Goal: Task Accomplishment & Management: Manage account settings

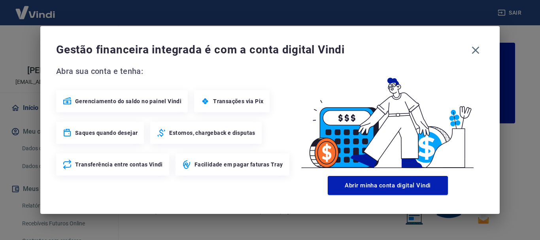
click at [478, 62] on div "Gestão financeira integrada é com a conta digital Vindi Abra sua conta e tenha:…" at bounding box center [269, 120] width 459 height 188
click at [474, 51] on icon "button" at bounding box center [475, 50] width 13 height 13
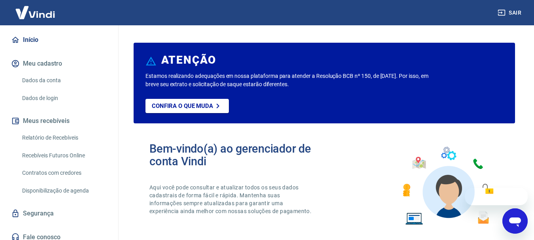
scroll to position [74, 0]
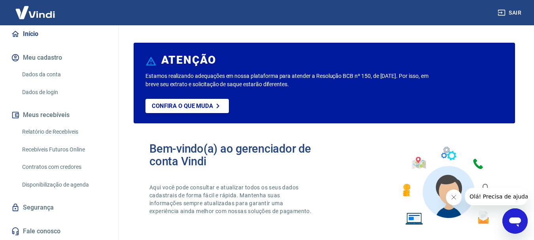
click at [68, 127] on link "Relatório de Recebíveis" at bounding box center [64, 132] width 90 height 16
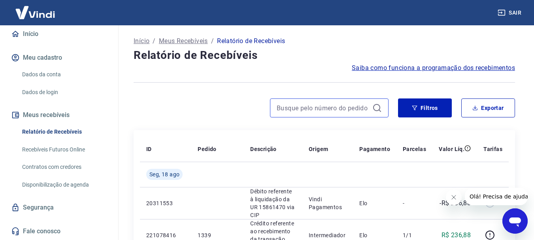
click at [357, 107] on input at bounding box center [323, 108] width 92 height 12
click at [355, 107] on input "1341" at bounding box center [323, 108] width 92 height 12
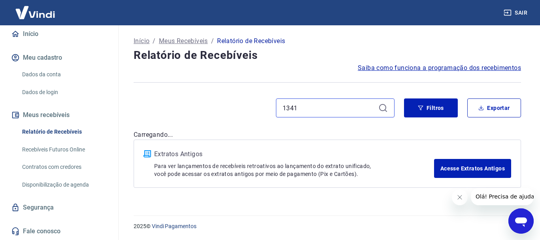
type input "1341"
click at [55, 146] on link "Recebíveis Futuros Online" at bounding box center [64, 149] width 90 height 16
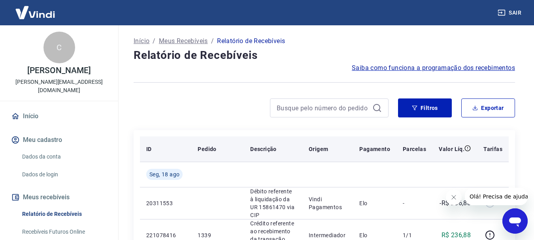
scroll to position [79, 0]
